Goal: Task Accomplishment & Management: Manage account settings

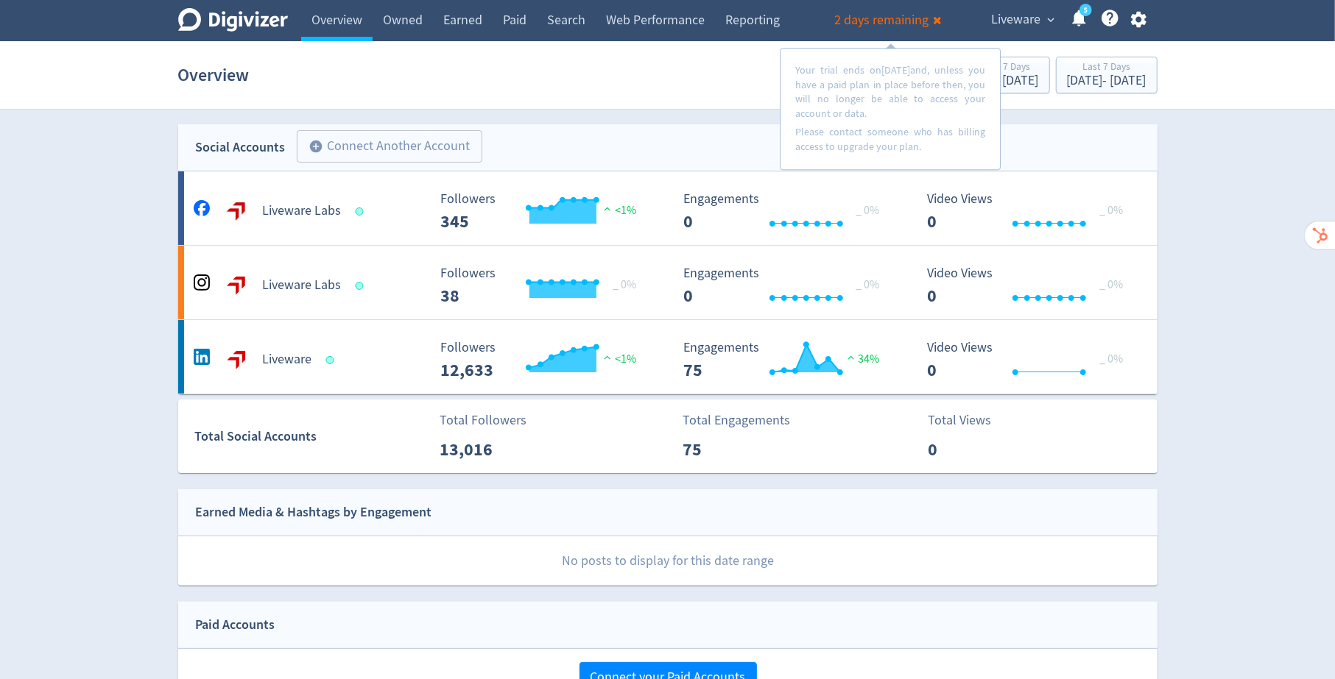
click at [1209, 365] on div "Digivizer Logo [PERSON_NAME] Logo Overview Owned Earned Paid Search Web Perform…" at bounding box center [667, 644] width 1335 height 1288
click at [1106, 15] on icon at bounding box center [1110, 18] width 17 height 17
click at [1140, 18] on icon "button" at bounding box center [1138, 20] width 20 height 20
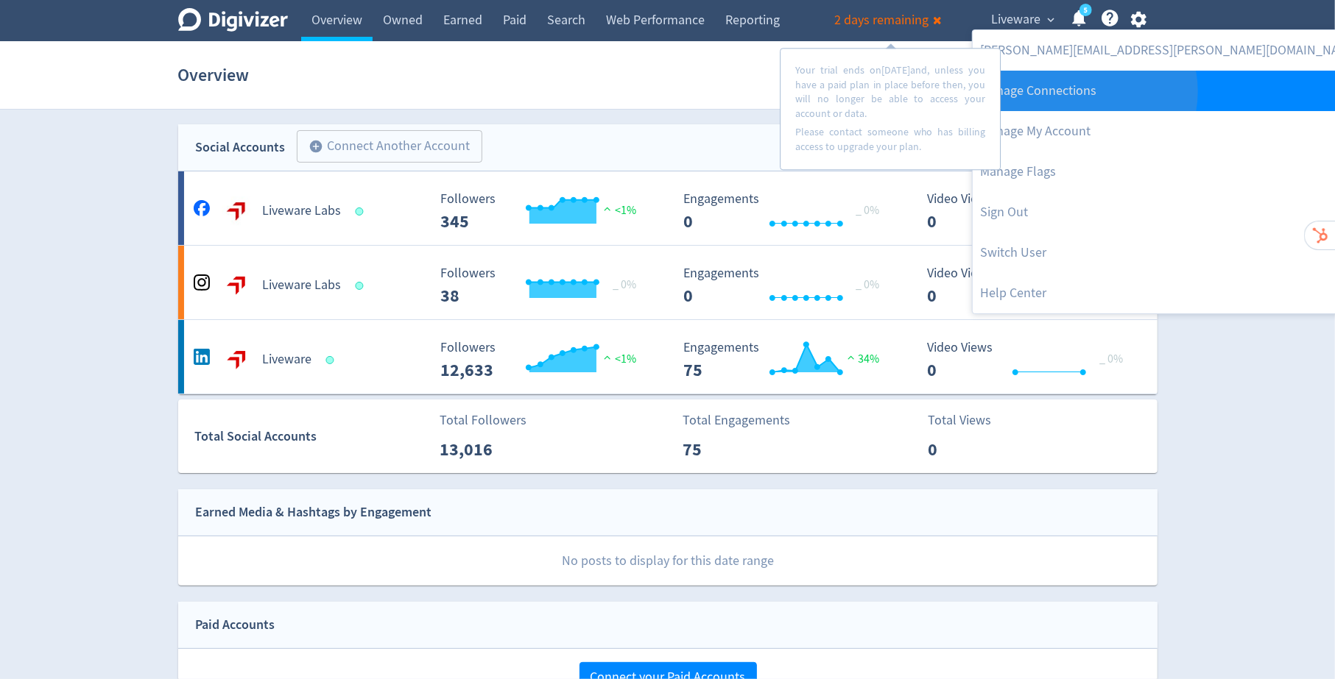
click at [1084, 91] on link "Manage Connections" at bounding box center [1168, 91] width 393 height 40
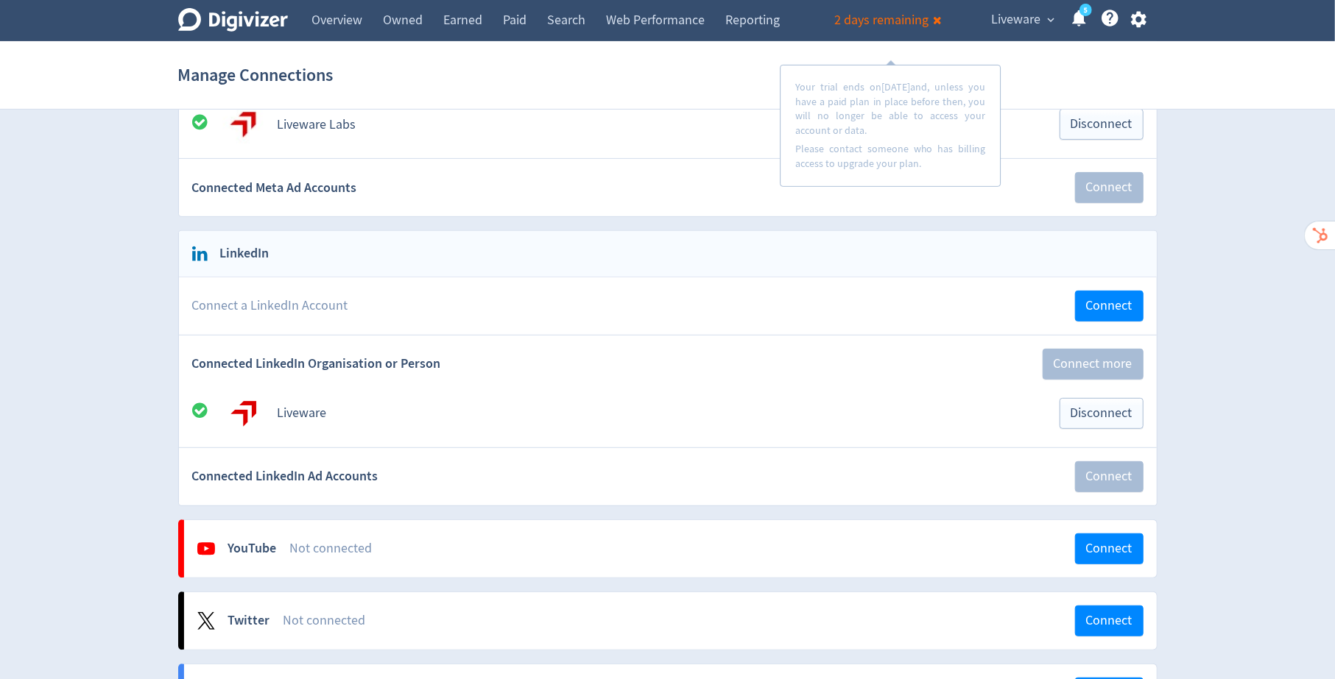
scroll to position [370, 0]
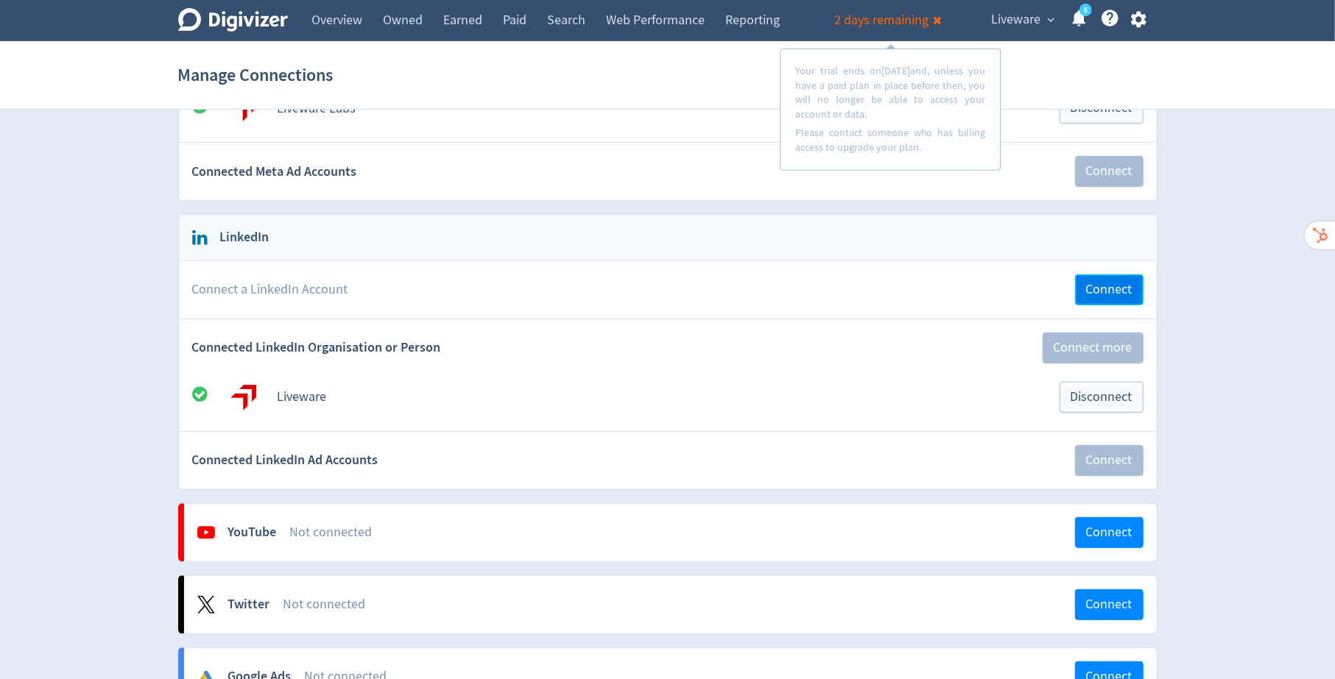
click at [1103, 283] on span "Connect" at bounding box center [1109, 289] width 46 height 13
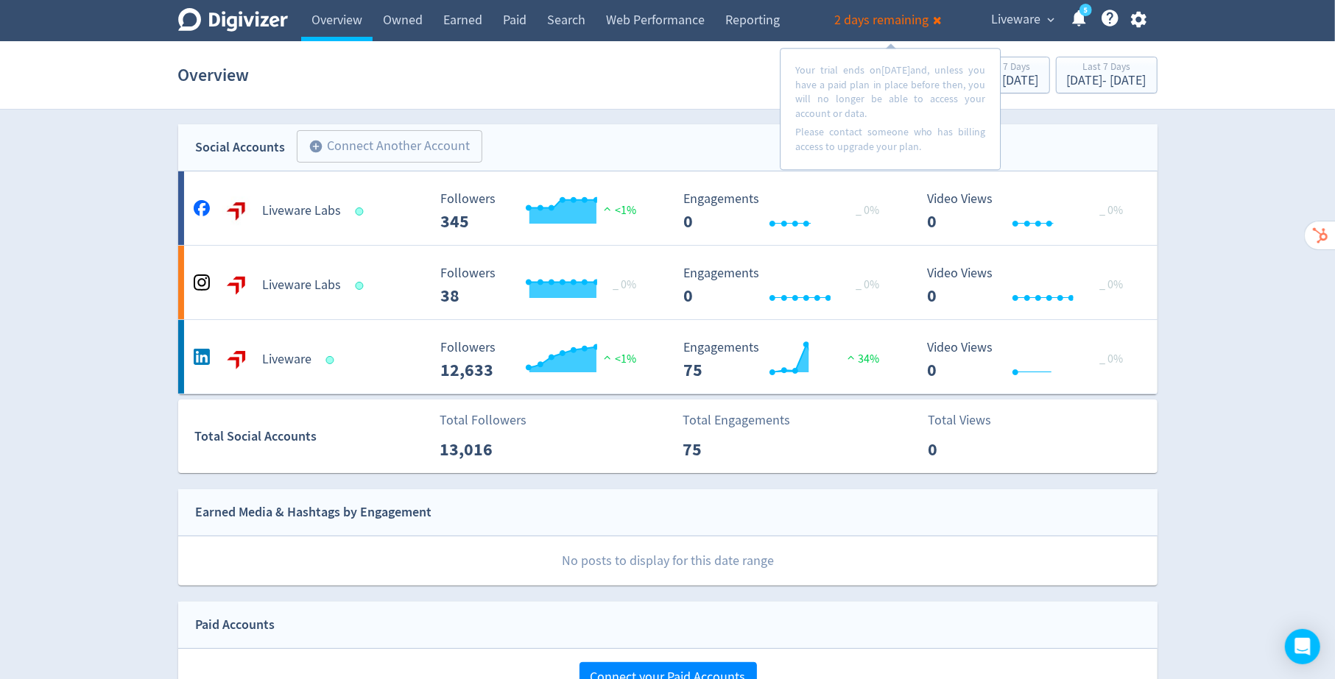
click at [1133, 20] on icon "button" at bounding box center [1138, 20] width 15 height 16
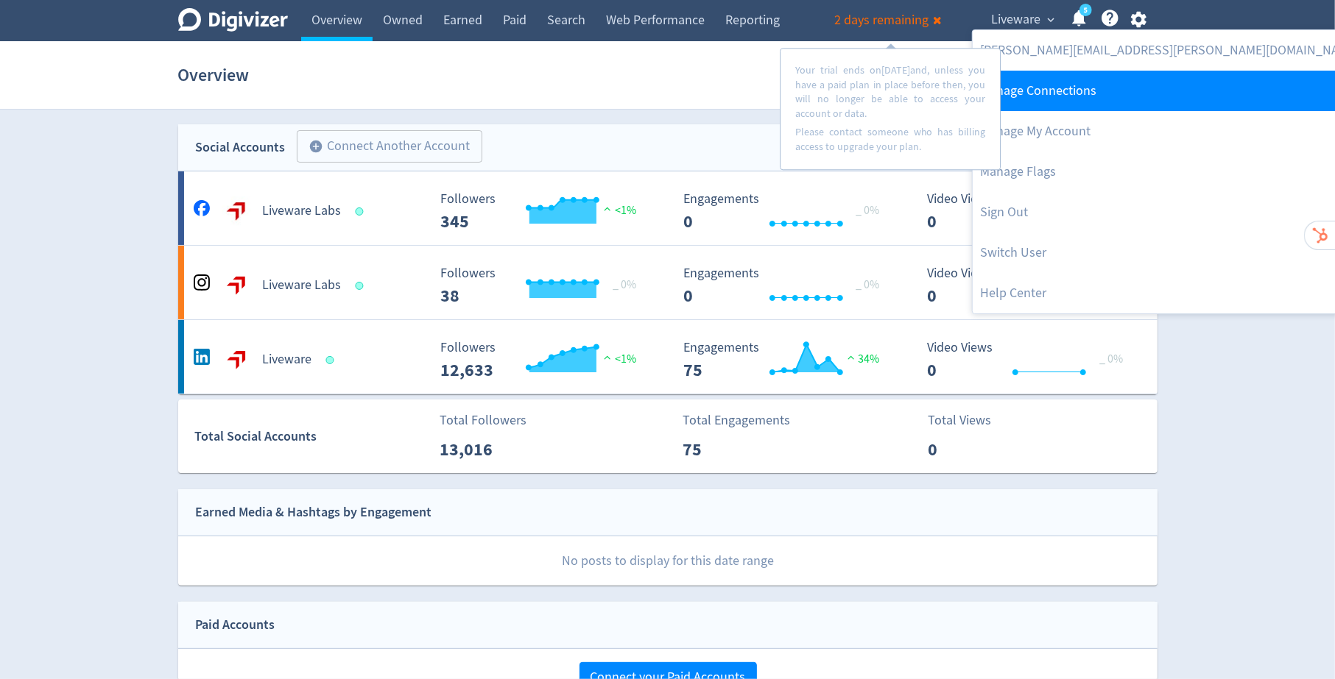
click at [1070, 91] on link "Manage Connections" at bounding box center [1168, 91] width 393 height 40
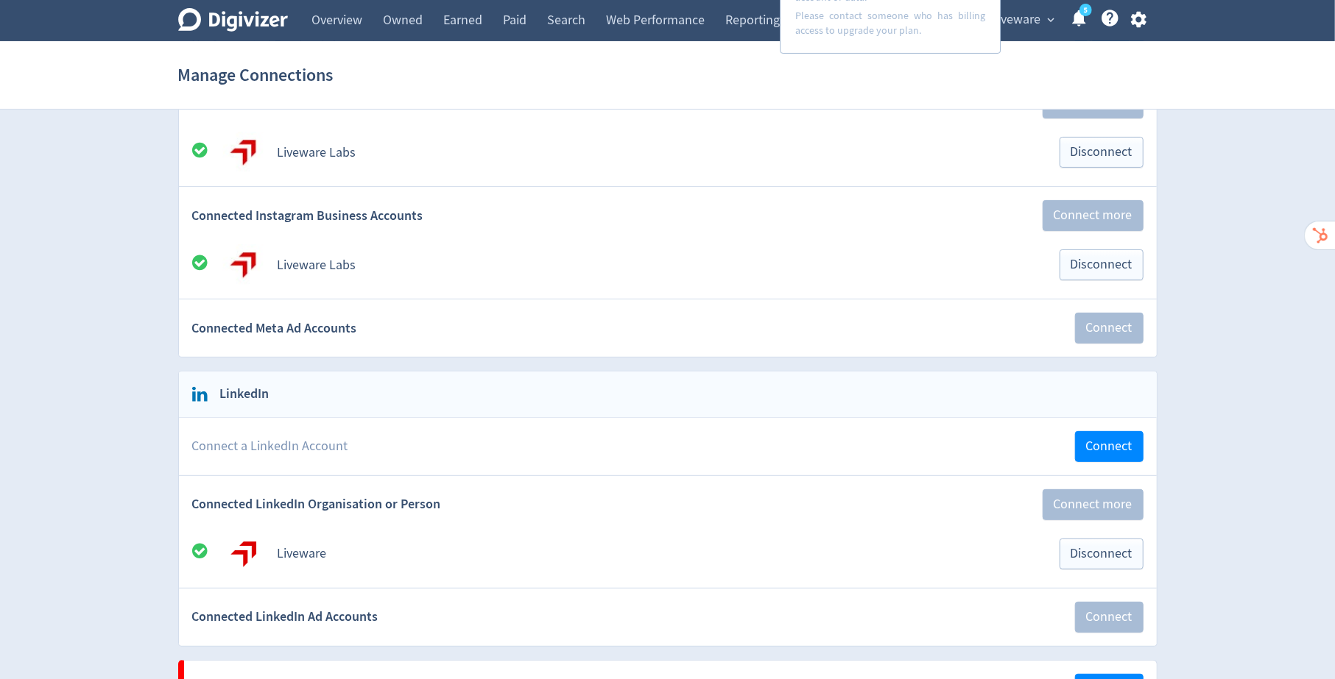
scroll to position [230, 0]
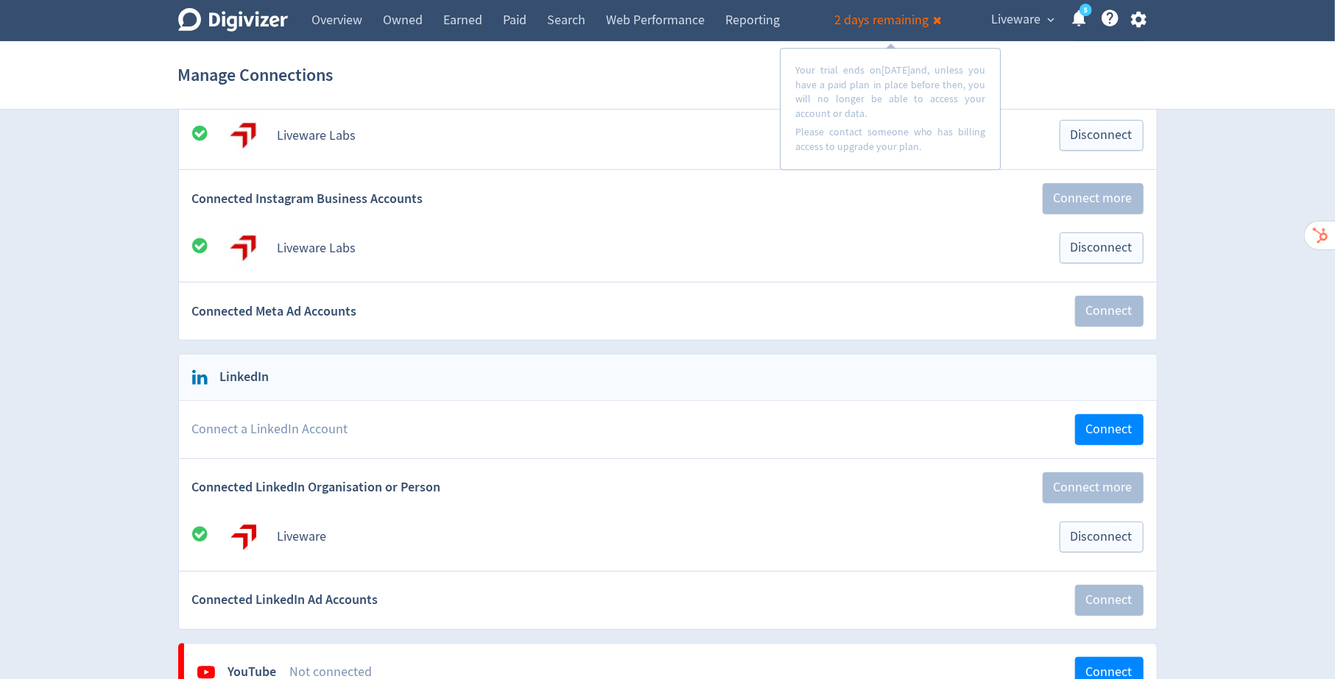
click at [1139, 23] on icon "button" at bounding box center [1138, 20] width 15 height 16
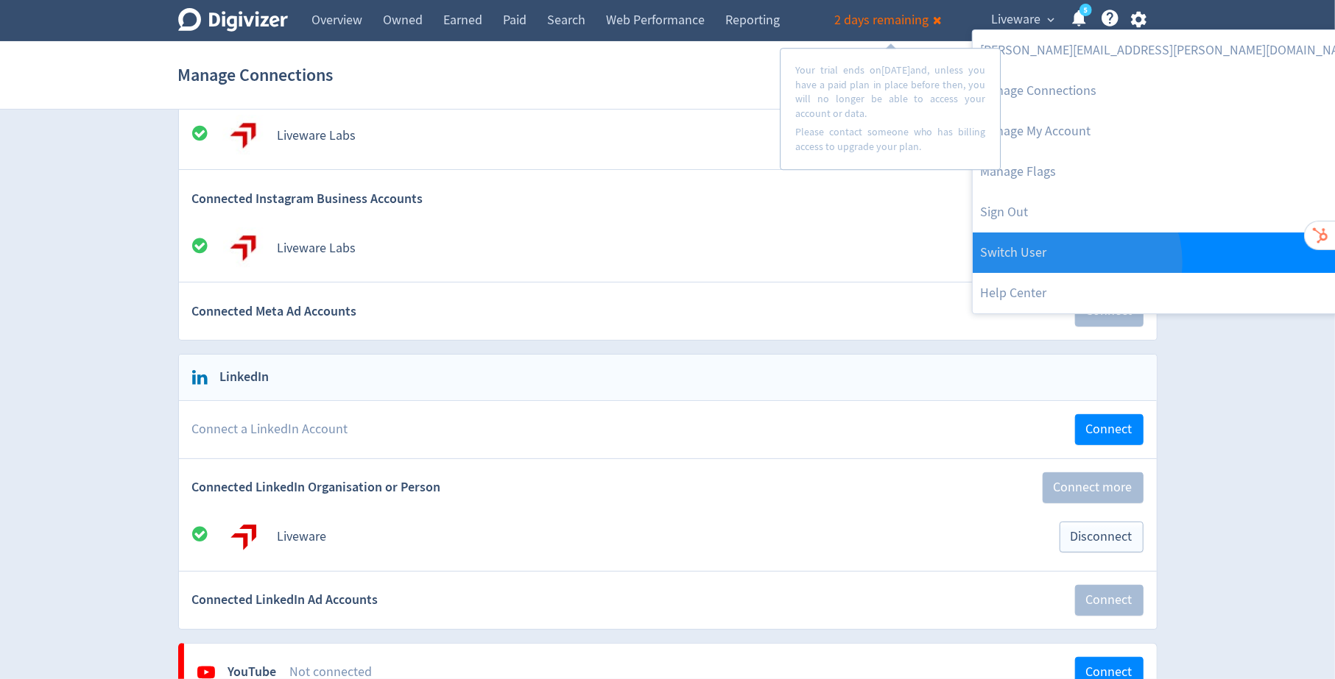
click at [1075, 262] on link "Switch User" at bounding box center [1168, 253] width 393 height 40
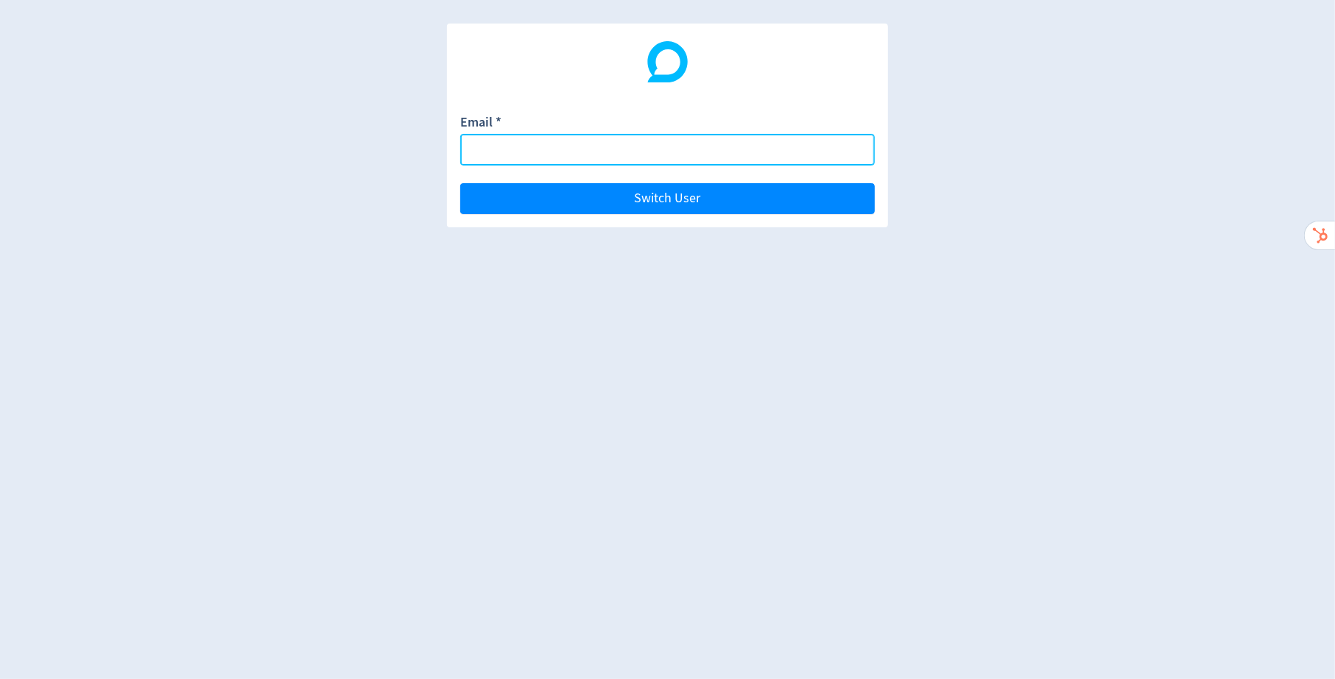
click at [609, 152] on input "Email *" at bounding box center [667, 150] width 414 height 32
paste input "penny@mathsbites.com.au"
type input "penny@mathsbites.com.au"
click at [460, 183] on button "Switch User" at bounding box center [667, 198] width 414 height 31
